Goal: Participate in discussion: Engage in conversation with other users on a specific topic

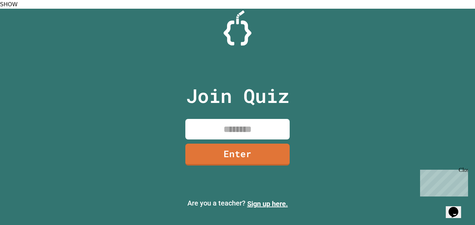
click at [265, 119] on input at bounding box center [237, 129] width 104 height 21
type input "********"
click at [264, 143] on link "Enter" at bounding box center [237, 154] width 105 height 23
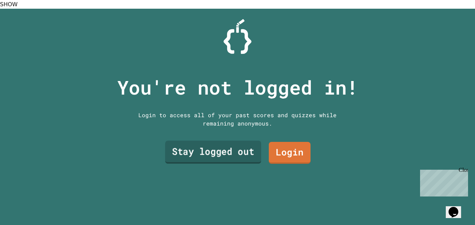
click at [251, 146] on link "Stay logged out" at bounding box center [213, 152] width 96 height 23
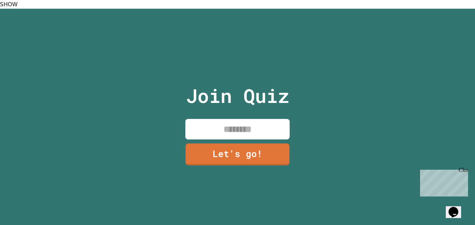
click at [247, 119] on input at bounding box center [237, 129] width 104 height 21
type input "******"
click at [249, 146] on link "Let's go!" at bounding box center [237, 154] width 103 height 23
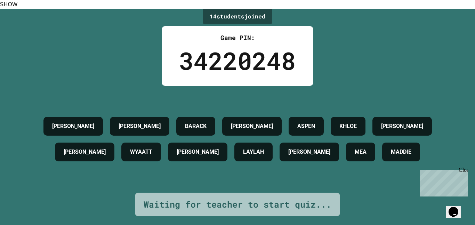
click at [464, 167] on div "Close" at bounding box center [463, 171] width 9 height 9
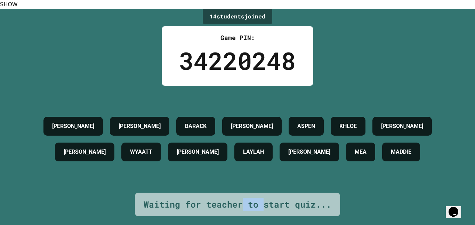
drag, startPoint x: 263, startPoint y: 196, endPoint x: 243, endPoint y: 201, distance: 20.8
click at [243, 201] on div "Waiting for teacher to start quiz..." at bounding box center [238, 204] width 188 height 13
click at [272, 174] on div "[PERSON_NAME] [PERSON_NAME] ASPEN [PERSON_NAME] [PERSON_NAME]" at bounding box center [237, 139] width 440 height 107
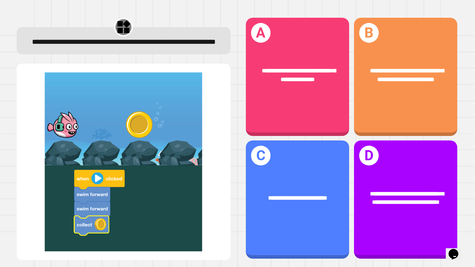
click at [18, 225] on button "SHOW" at bounding box center [9, 271] width 18 height 8
drag, startPoint x: 87, startPoint y: 173, endPoint x: 47, endPoint y: 176, distance: 39.8
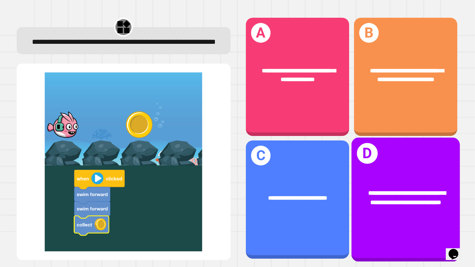
click at [403, 193] on span "**********" at bounding box center [407, 197] width 78 height 15
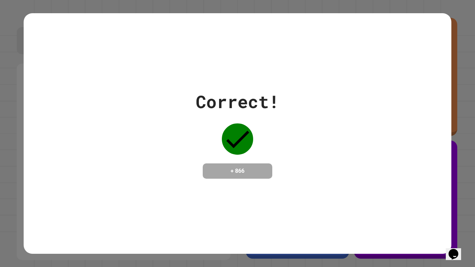
click at [267, 174] on div "+ 866" at bounding box center [238, 170] width 70 height 15
click at [258, 168] on h4 "+ 866" at bounding box center [238, 171] width 56 height 8
click at [18, 225] on button "SHOW" at bounding box center [9, 271] width 18 height 8
drag, startPoint x: 62, startPoint y: 160, endPoint x: 18, endPoint y: 267, distance: 115.4
drag, startPoint x: 42, startPoint y: 240, endPoint x: 41, endPoint y: 233, distance: 7.3
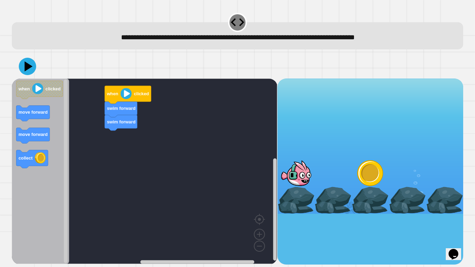
click at [73, 141] on div "swim forward swim forward when clicked when clicked move forward move forward c…" at bounding box center [144, 172] width 265 height 186
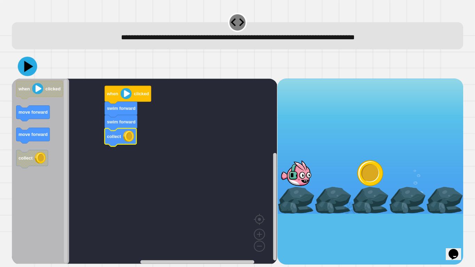
click at [21, 65] on icon at bounding box center [27, 66] width 19 height 19
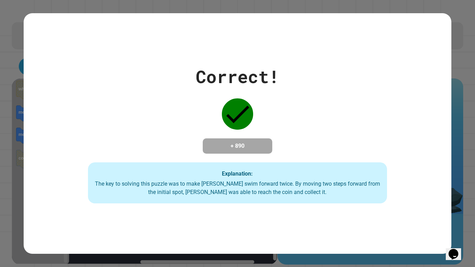
click at [240, 176] on strong "Explanation:" at bounding box center [237, 173] width 31 height 7
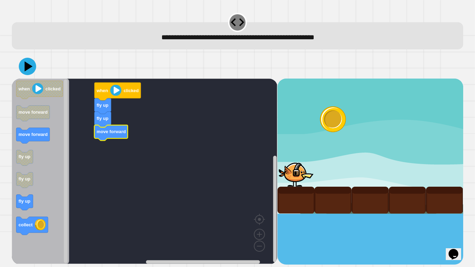
click at [106, 136] on icon "Blockly Workspace" at bounding box center [111, 133] width 33 height 16
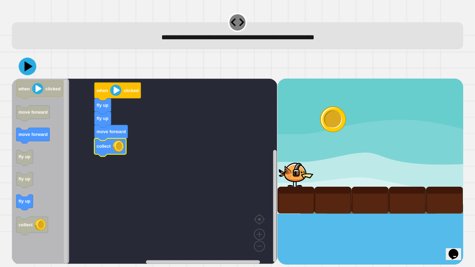
click at [33, 66] on icon at bounding box center [28, 67] width 18 height 18
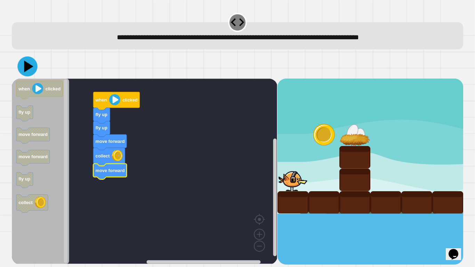
click at [32, 63] on icon at bounding box center [27, 66] width 20 height 20
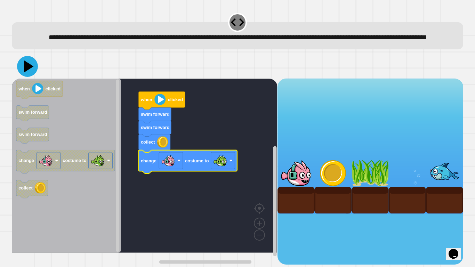
click at [31, 77] on icon at bounding box center [27, 66] width 21 height 21
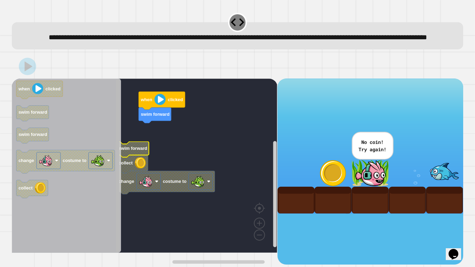
click at [142, 166] on div "swim forward when clicked swim forward collect change costume to when clicked s…" at bounding box center [144, 172] width 265 height 186
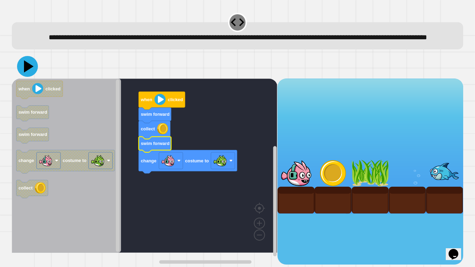
click at [28, 73] on icon at bounding box center [27, 66] width 21 height 21
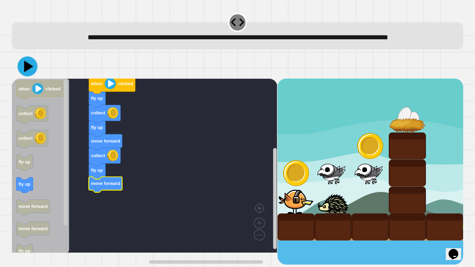
click at [27, 72] on icon at bounding box center [28, 66] width 9 height 11
click at [34, 75] on icon at bounding box center [27, 66] width 17 height 17
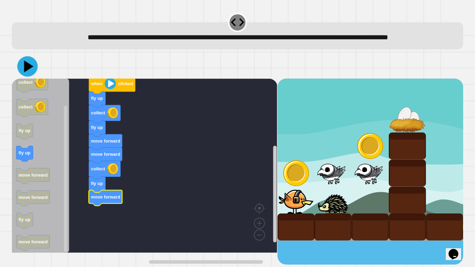
click at [29, 73] on icon at bounding box center [27, 66] width 21 height 21
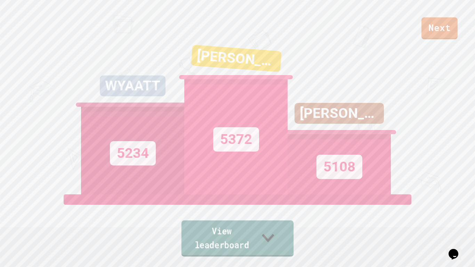
click at [283, 225] on link "View leaderboard" at bounding box center [238, 239] width 112 height 36
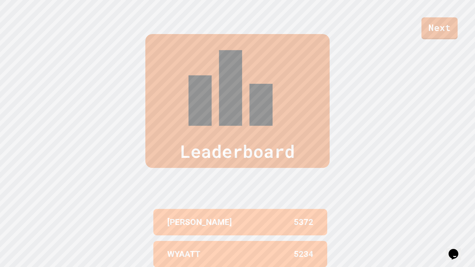
scroll to position [267, 0]
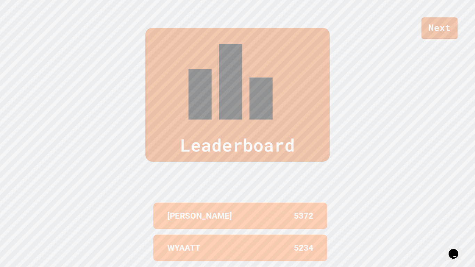
click at [445, 26] on link "Next" at bounding box center [440, 28] width 36 height 22
